Goal: Task Accomplishment & Management: Manage account settings

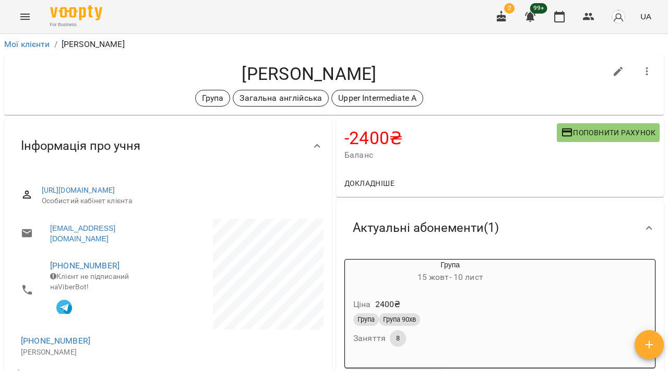
scroll to position [1073, 0]
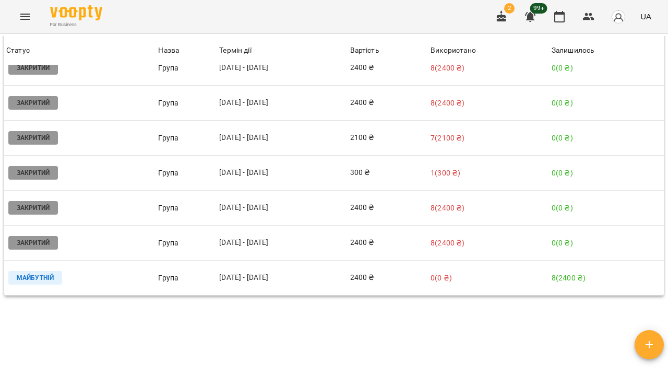
click at [31, 21] on button "Menu" at bounding box center [25, 16] width 25 height 25
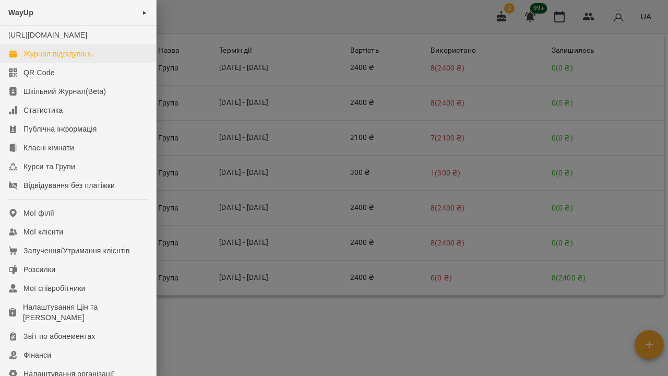
click at [40, 59] on div "Журнал відвідувань" at bounding box center [57, 54] width 69 height 10
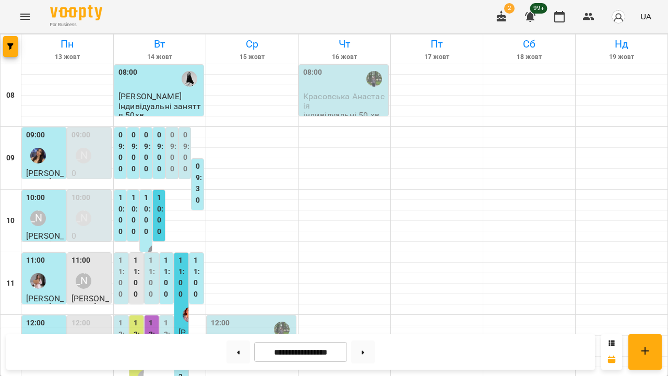
scroll to position [227, 0]
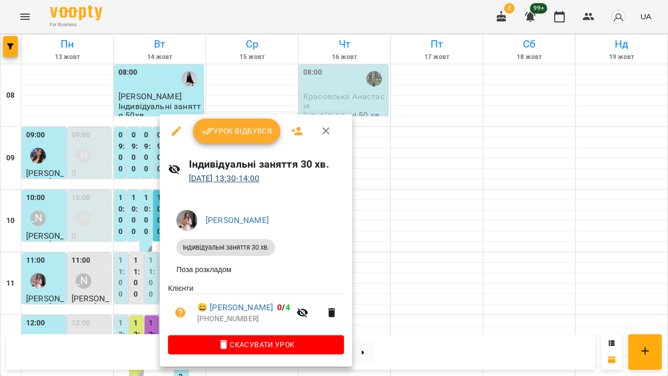
click at [230, 182] on link "[DATE] 13:30 - 14:00" at bounding box center [224, 178] width 71 height 10
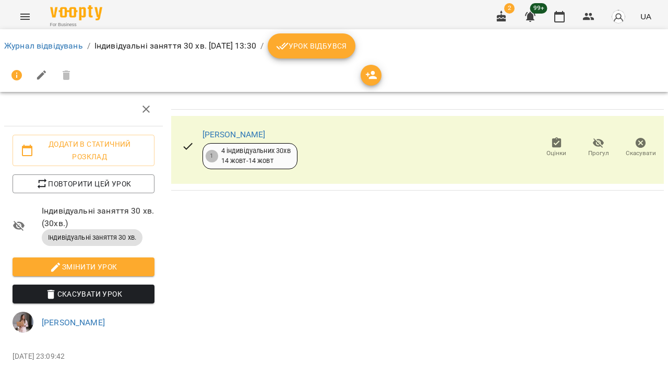
click at [347, 48] on span "Урок відбувся" at bounding box center [311, 46] width 71 height 13
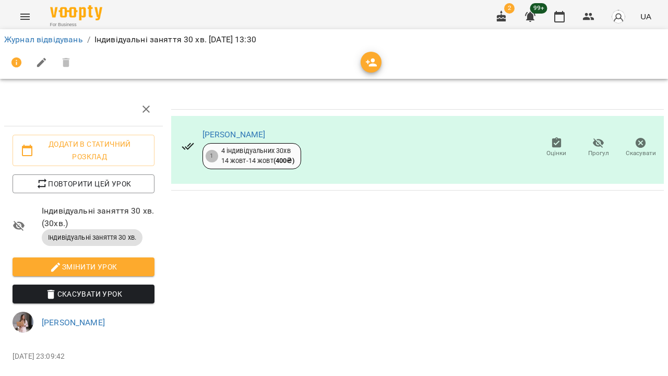
click at [594, 151] on span "Прогул" at bounding box center [598, 153] width 21 height 9
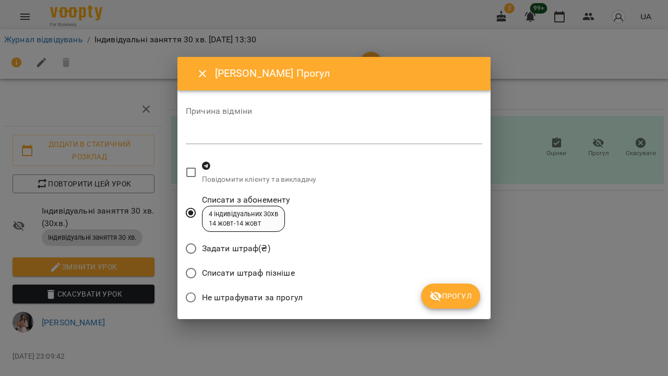
click at [438, 290] on icon "submit" at bounding box center [436, 296] width 13 height 13
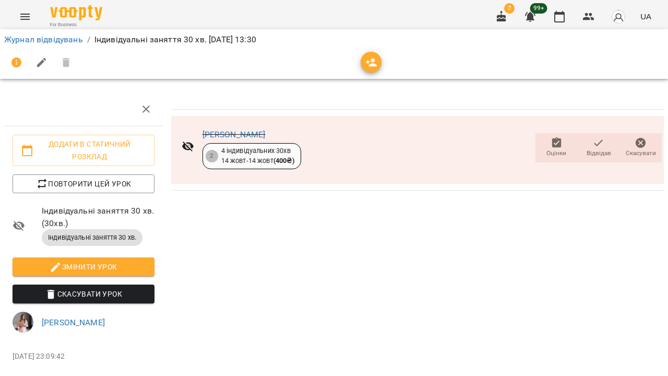
click at [20, 21] on icon "Menu" at bounding box center [25, 16] width 13 height 13
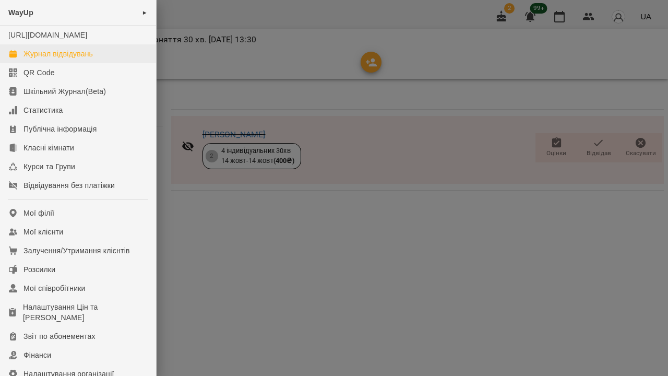
click at [42, 59] on div "Журнал відвідувань" at bounding box center [57, 54] width 69 height 10
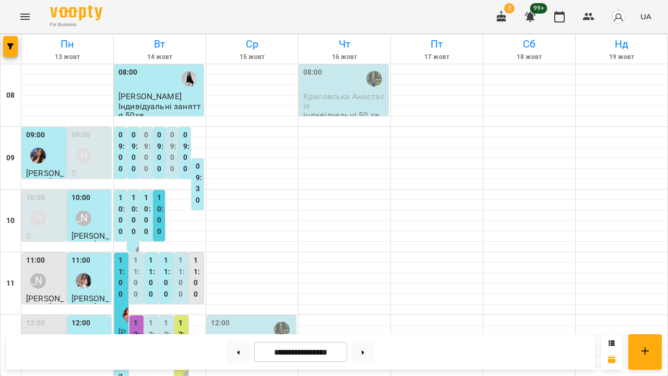
click at [139, 267] on label "11:00" at bounding box center [138, 277] width 8 height 45
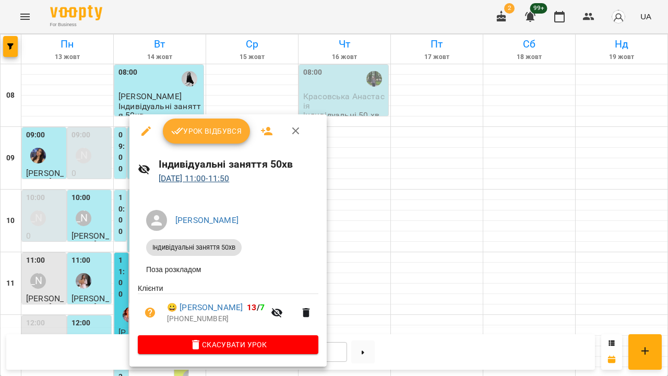
click at [211, 180] on link "14 жовт 2025 11:00 - 11:50" at bounding box center [194, 178] width 71 height 10
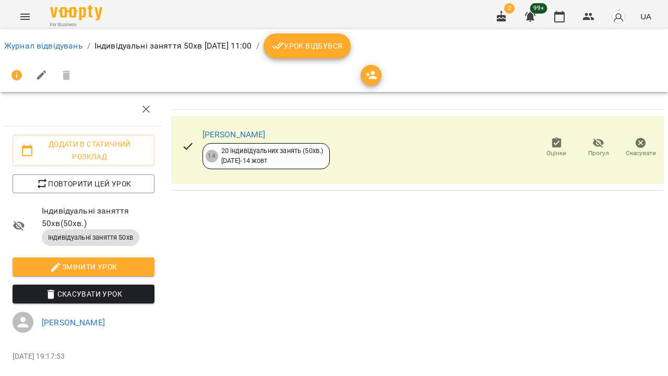
click at [343, 51] on span "Урок відбувся" at bounding box center [307, 46] width 71 height 13
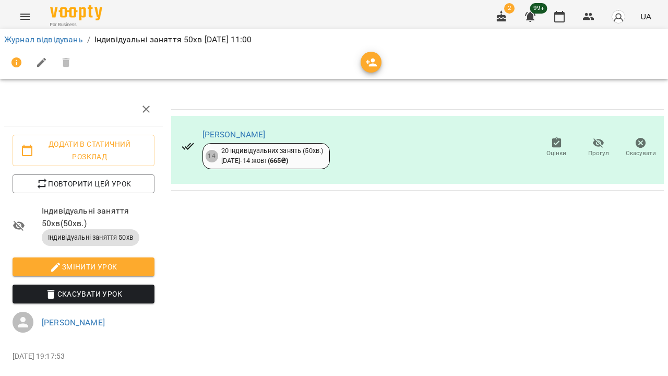
click at [594, 148] on icon "button" at bounding box center [599, 143] width 13 height 13
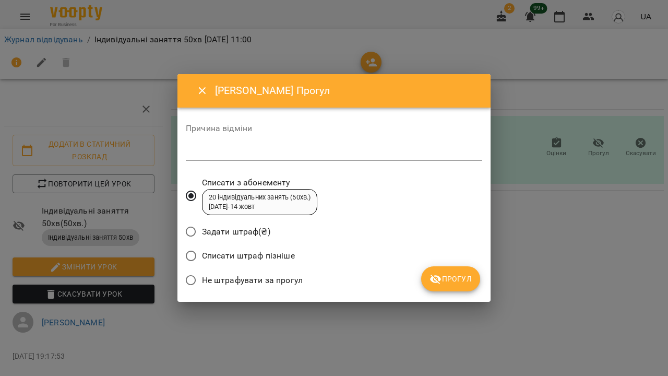
click at [236, 282] on span "Не штрафувати за прогул" at bounding box center [252, 280] width 101 height 13
click at [264, 155] on textarea at bounding box center [334, 152] width 297 height 9
click at [433, 282] on icon "submit" at bounding box center [435, 280] width 11 height 10
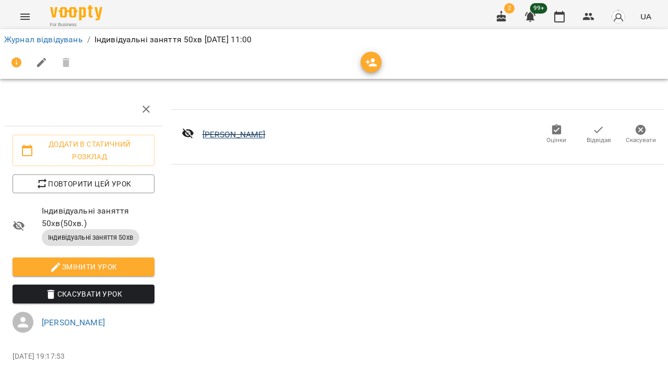
click at [211, 134] on link "[PERSON_NAME]" at bounding box center [234, 134] width 63 height 10
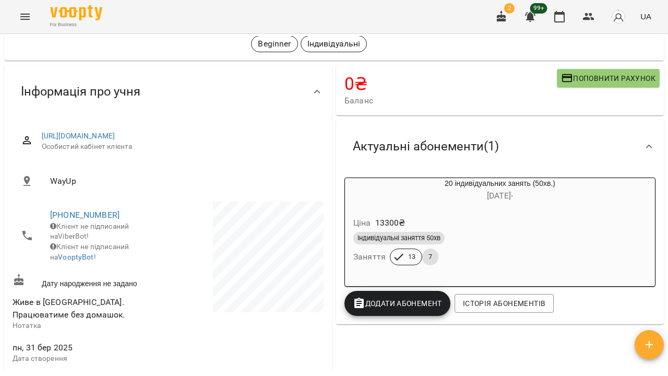
scroll to position [69, 0]
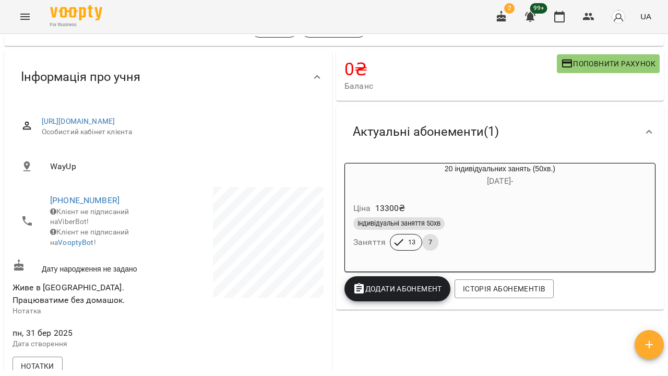
click at [498, 234] on div "Індивідуальні заняття 50хв Заняття 13 7" at bounding box center [500, 234] width 298 height 38
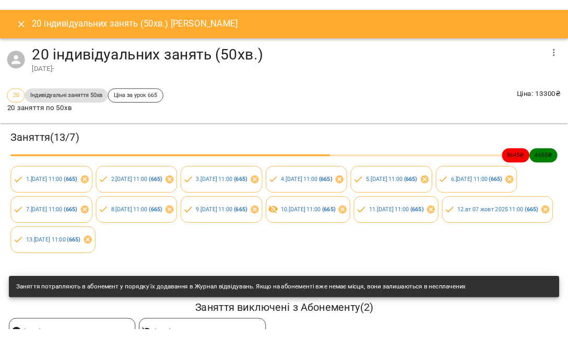
scroll to position [0, 0]
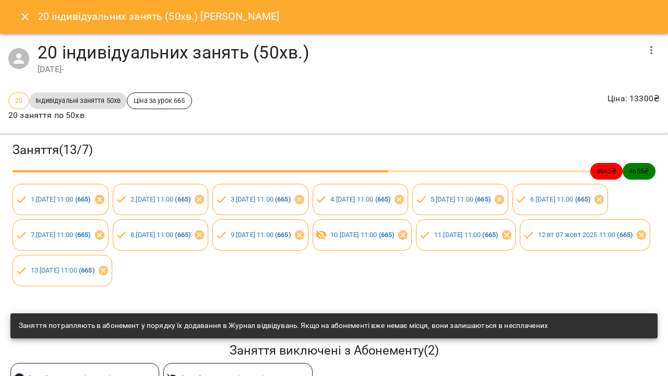
click at [22, 14] on icon "Close" at bounding box center [24, 16] width 7 height 7
